Goal: Navigation & Orientation: Find specific page/section

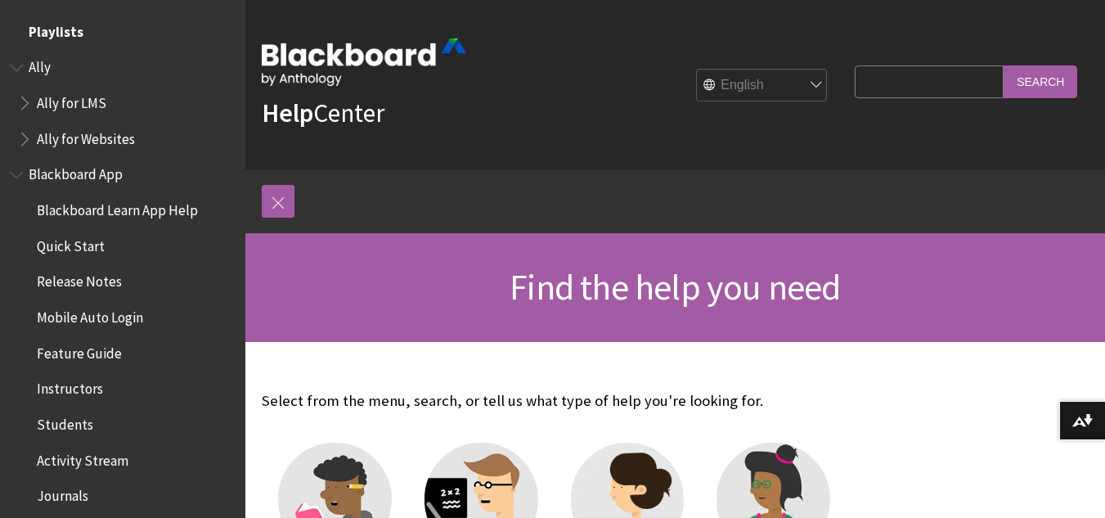
click at [35, 36] on span "Playlists" at bounding box center [56, 29] width 55 height 22
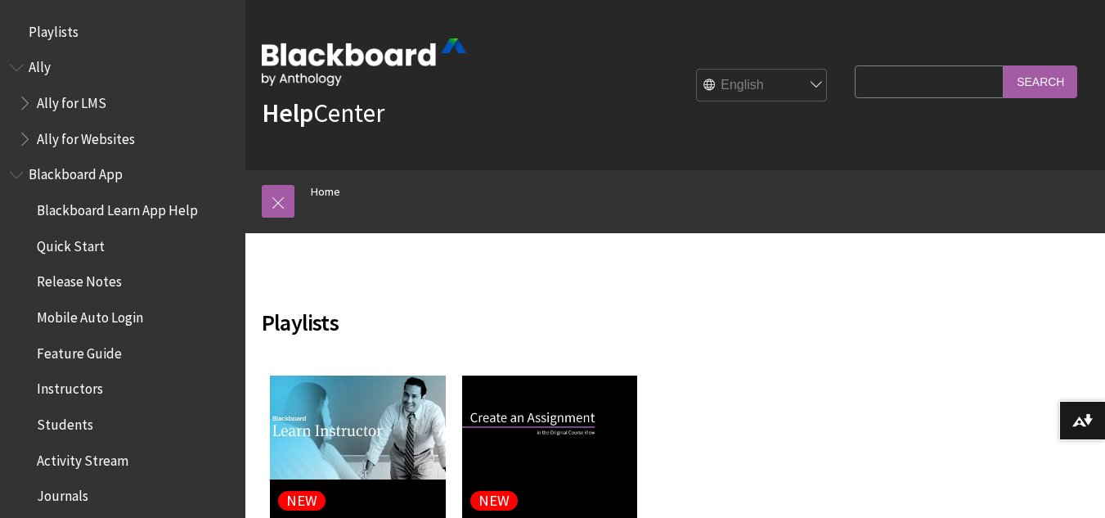
drag, startPoint x: 0, startPoint y: 0, endPoint x: 35, endPoint y: 36, distance: 50.3
click at [35, 36] on span "Playlists" at bounding box center [54, 29] width 50 height 22
click at [49, 38] on span "Playlists" at bounding box center [54, 29] width 50 height 22
